Goal: Obtain resource: Download file/media

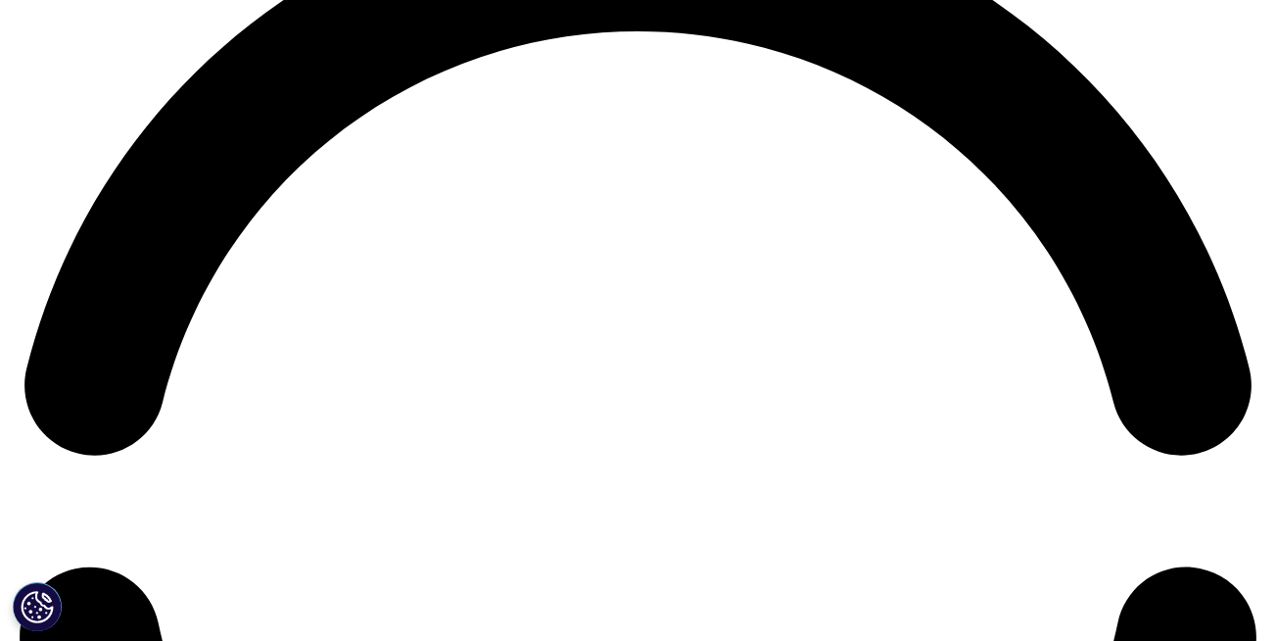
scroll to position [2634, 0]
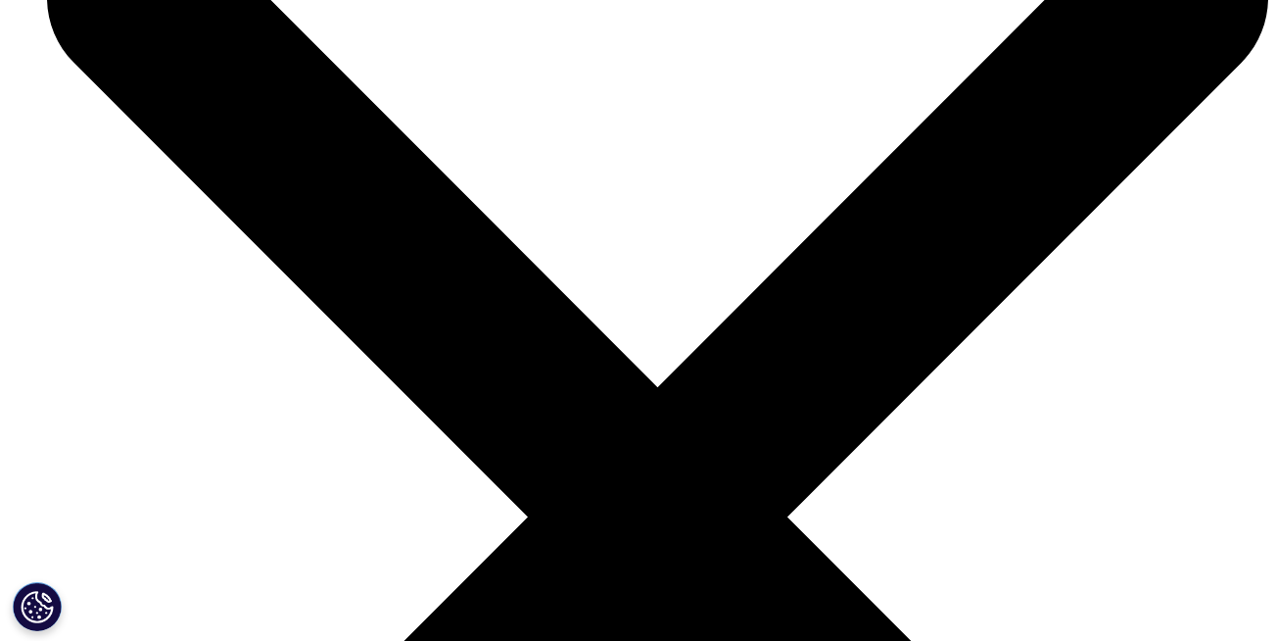
scroll to position [5766, 0]
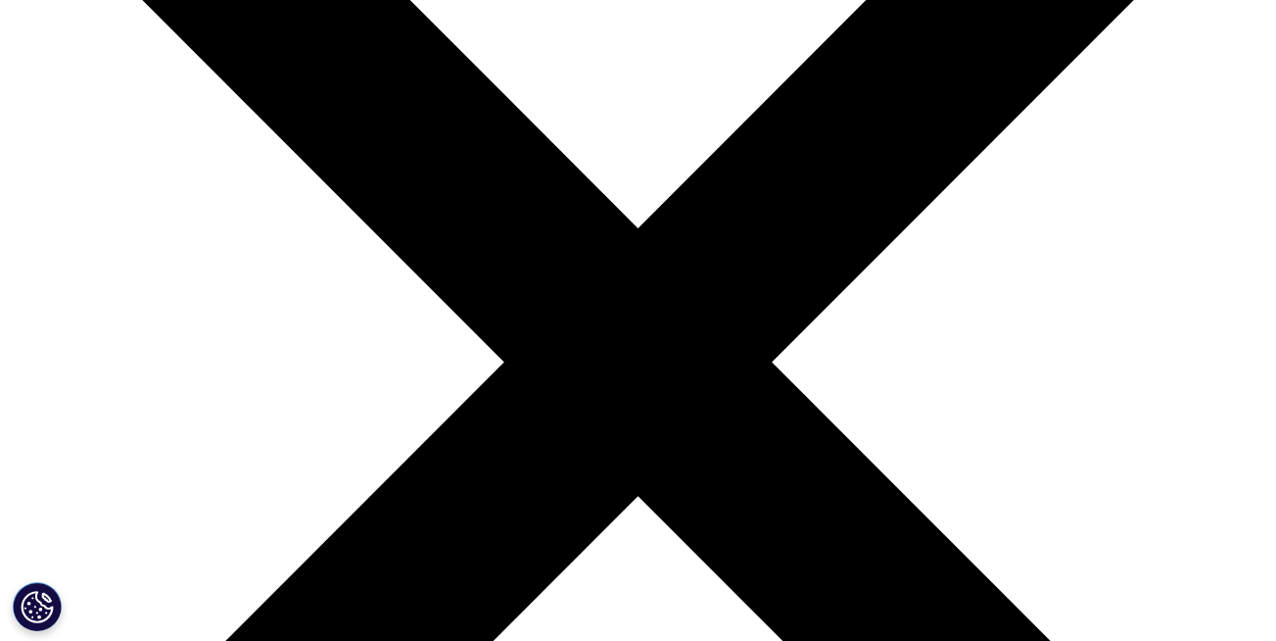
scroll to position [295, 0]
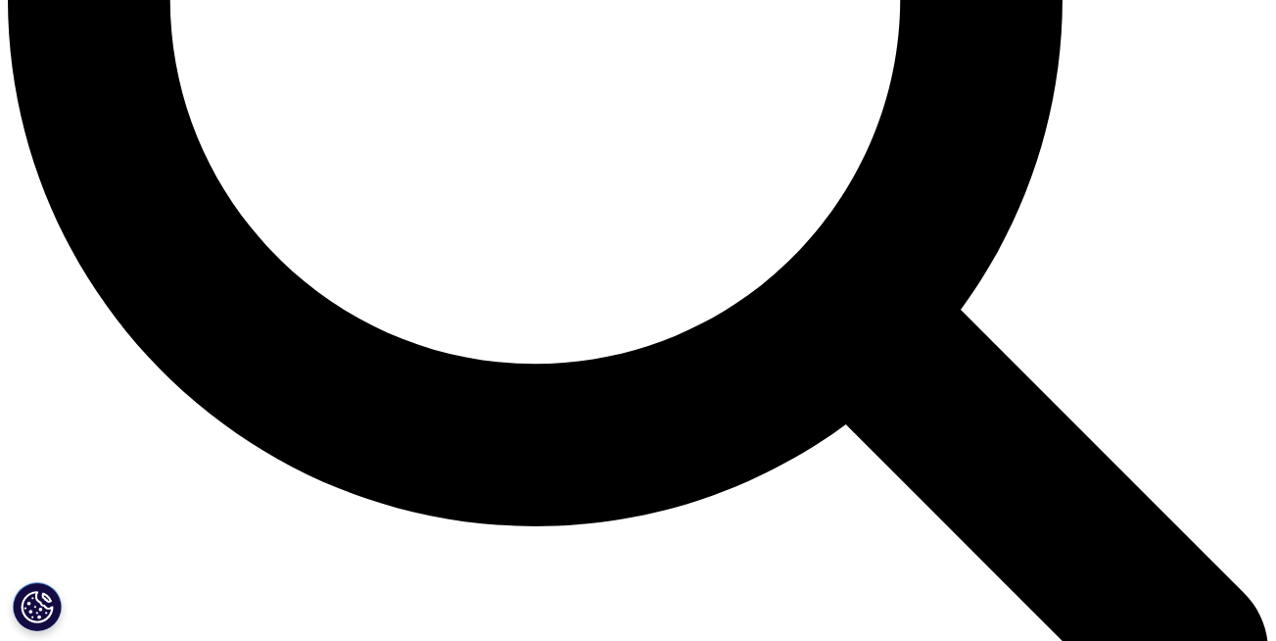
scroll to position [1826, 0]
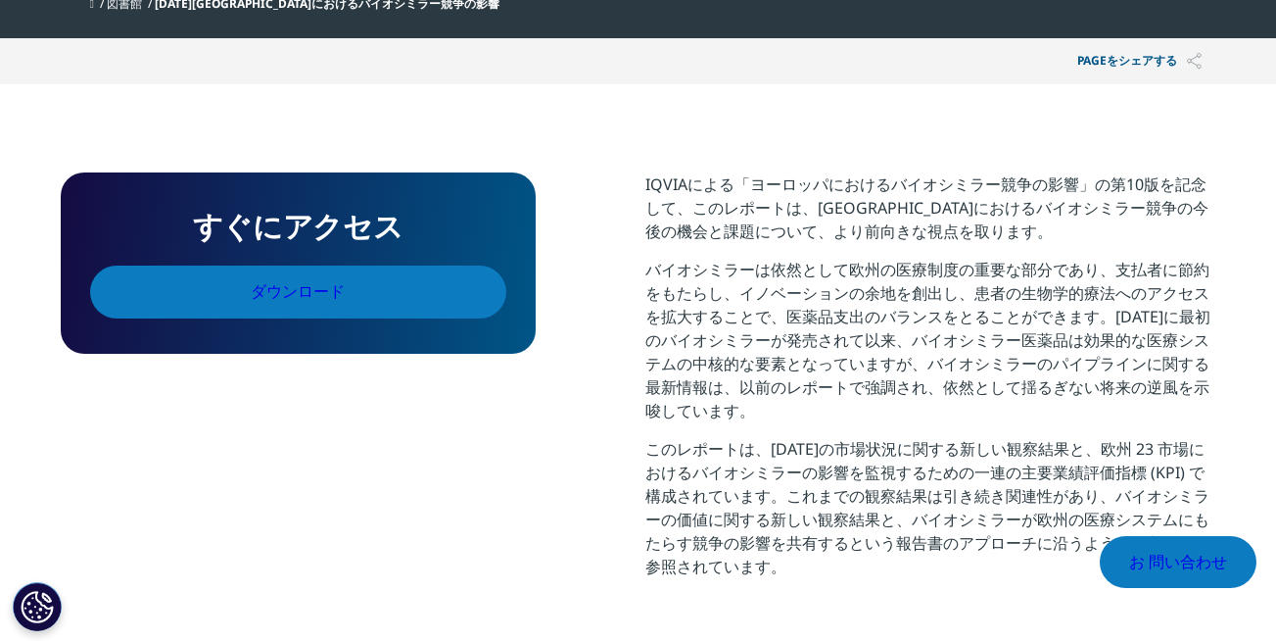
scroll to position [673, 0]
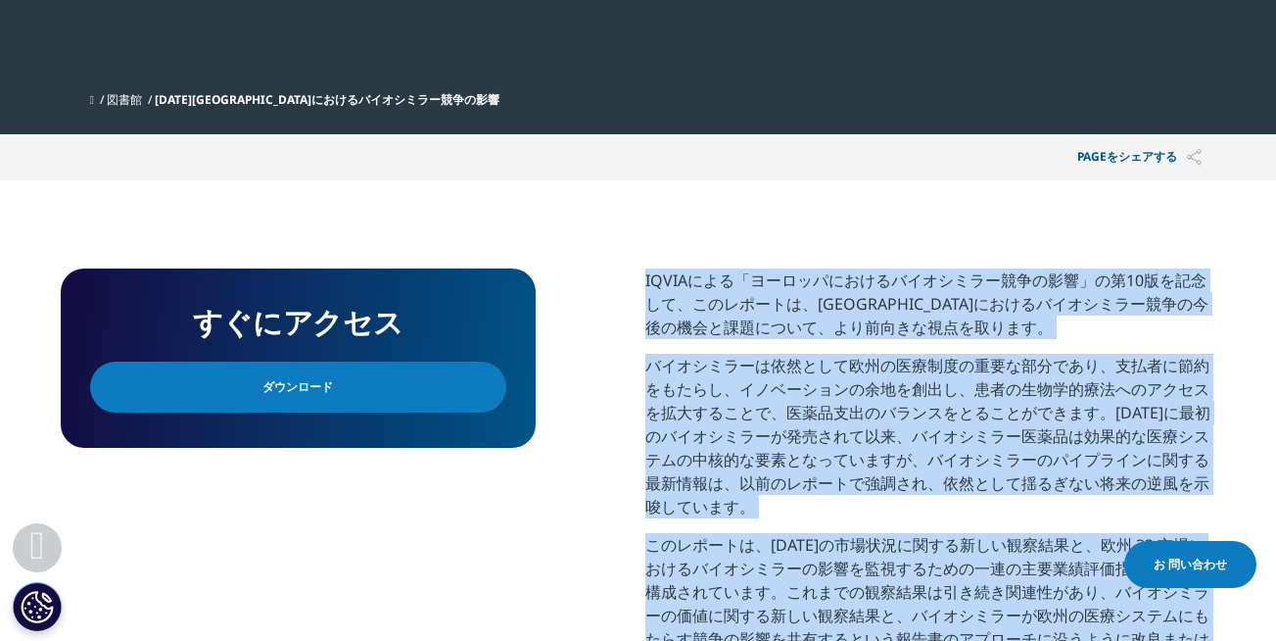
drag, startPoint x: 648, startPoint y: 209, endPoint x: 830, endPoint y: 584, distance: 417.1
click at [830, 584] on div "IQVIAによる「ヨーロッパにおけるバイオシミラー競争の影響」の第10版を記念して、このレポートは、ヨーロッパにおけるバイオシミラー競争の今後の機会と課題につ…" at bounding box center [931, 478] width 571 height 420
drag, startPoint x: 333, startPoint y: 317, endPoint x: 360, endPoint y: 223, distance: 97.7
click at [334, 361] on link "ダウンロード" at bounding box center [298, 386] width 416 height 51
click at [360, 268] on div "すぐにアクセス ダウンロード" at bounding box center [298, 357] width 475 height 179
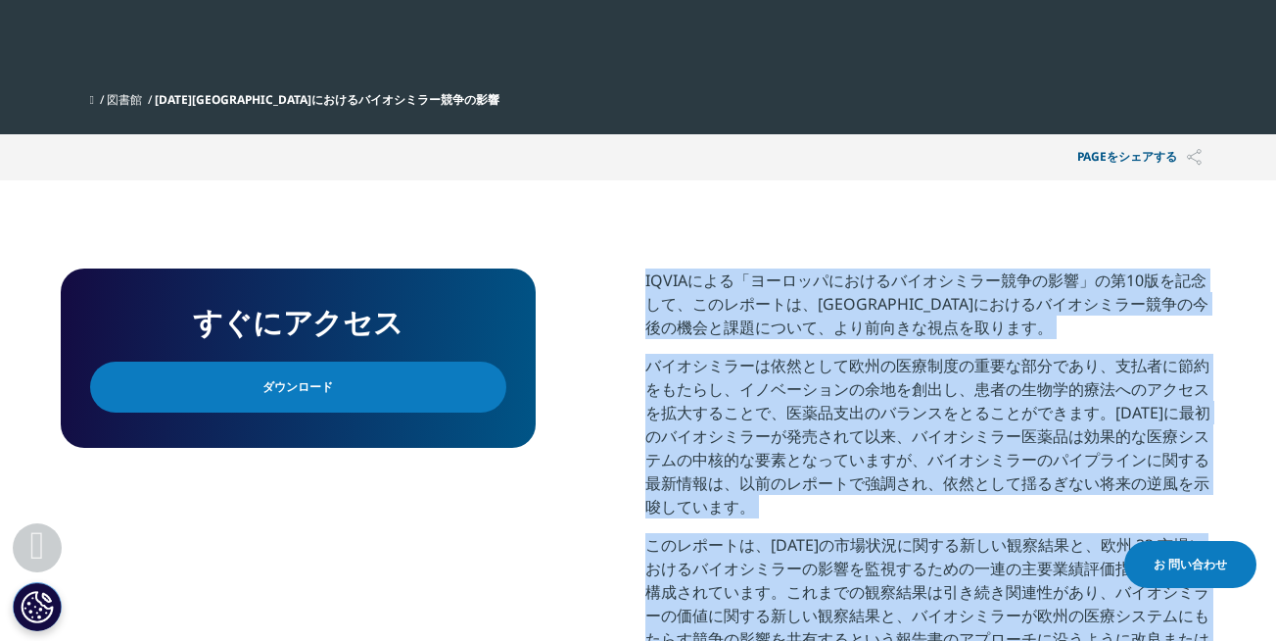
scroll to position [769, 0]
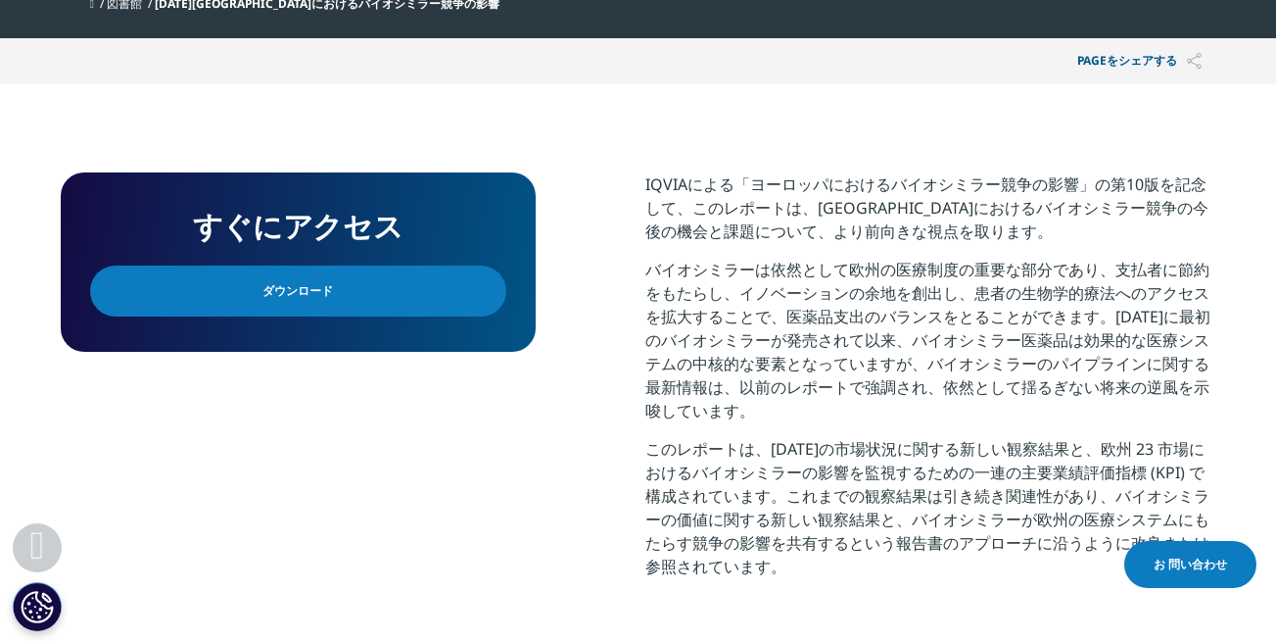
click at [303, 265] on link "ダウンロード" at bounding box center [298, 290] width 416 height 51
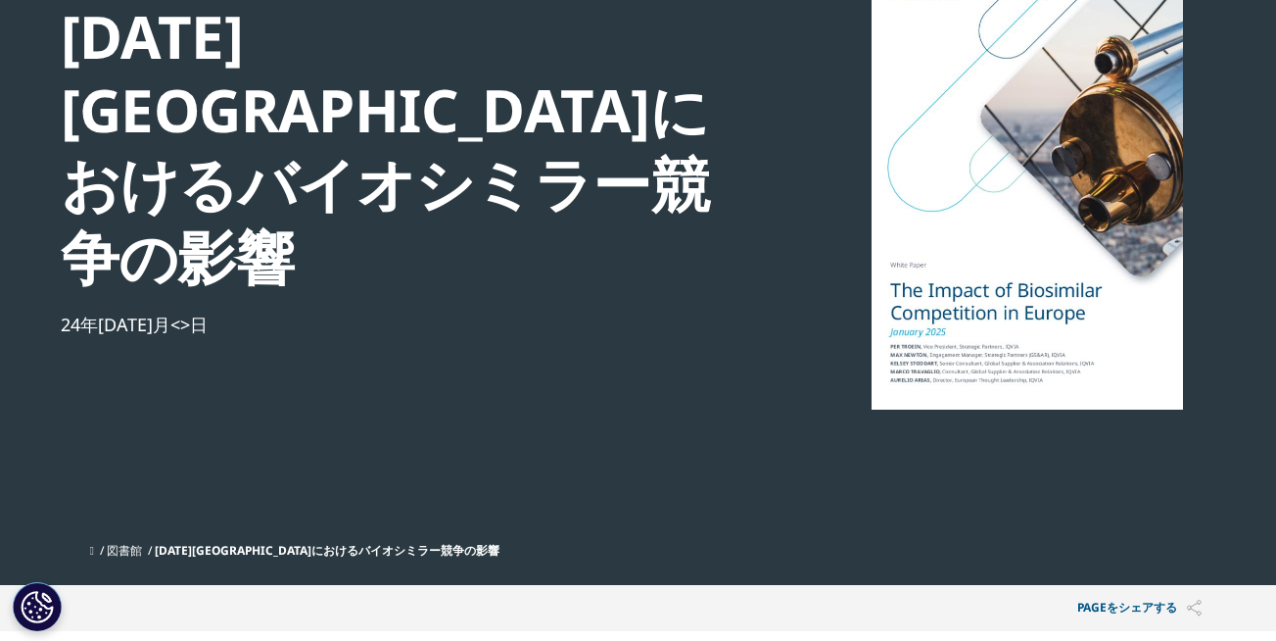
scroll to position [0, 0]
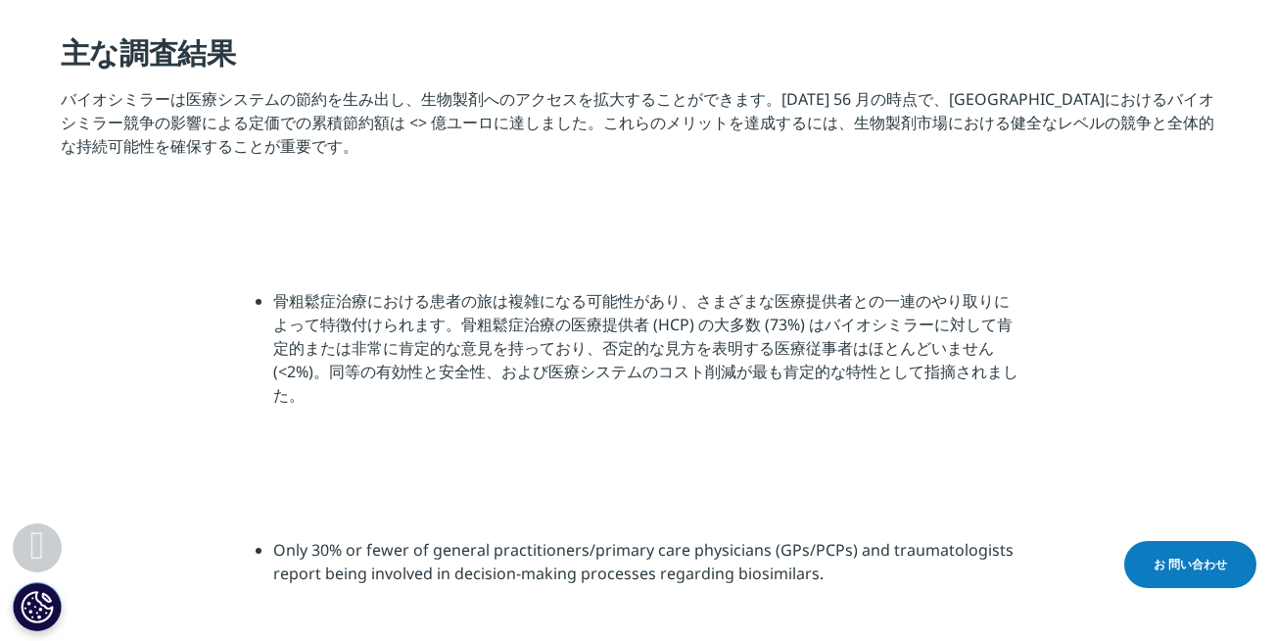
scroll to position [2018, 0]
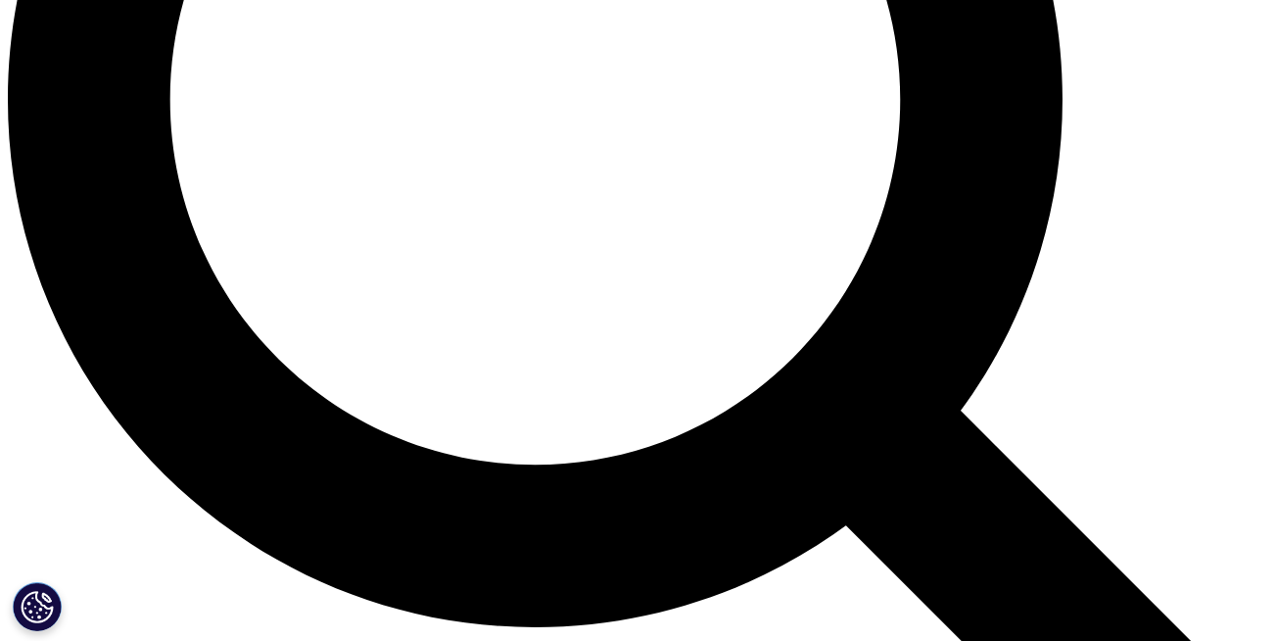
scroll to position [1722, 0]
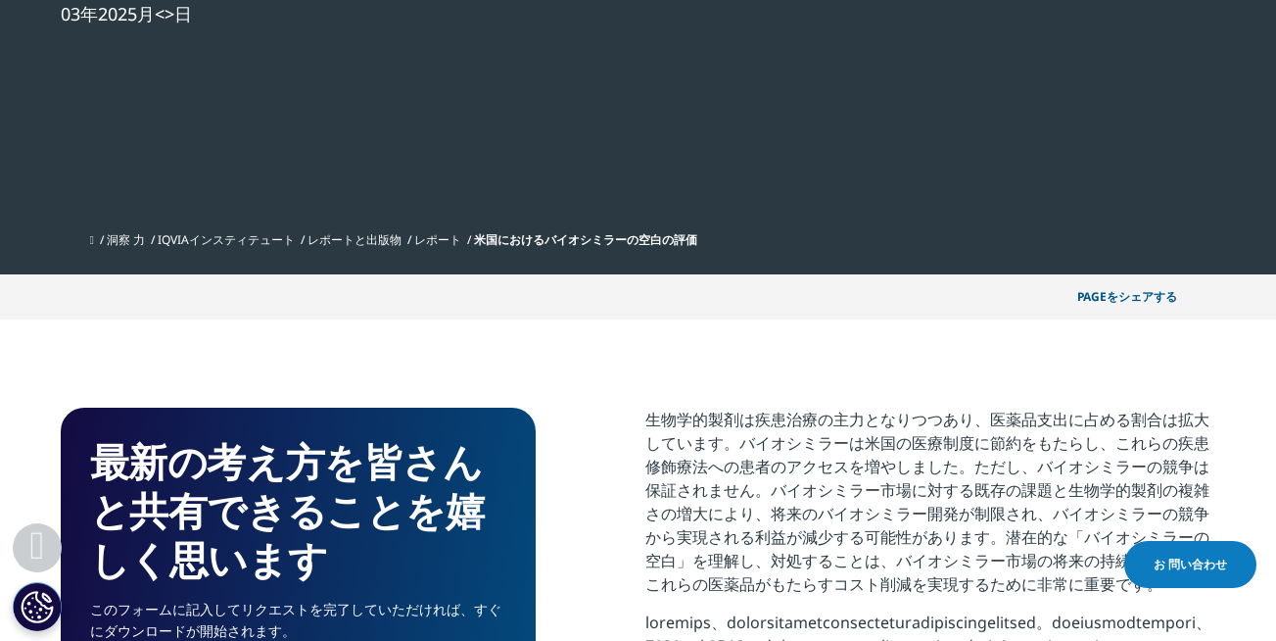
scroll to position [451, 0]
